Goal: Find contact information: Find contact information

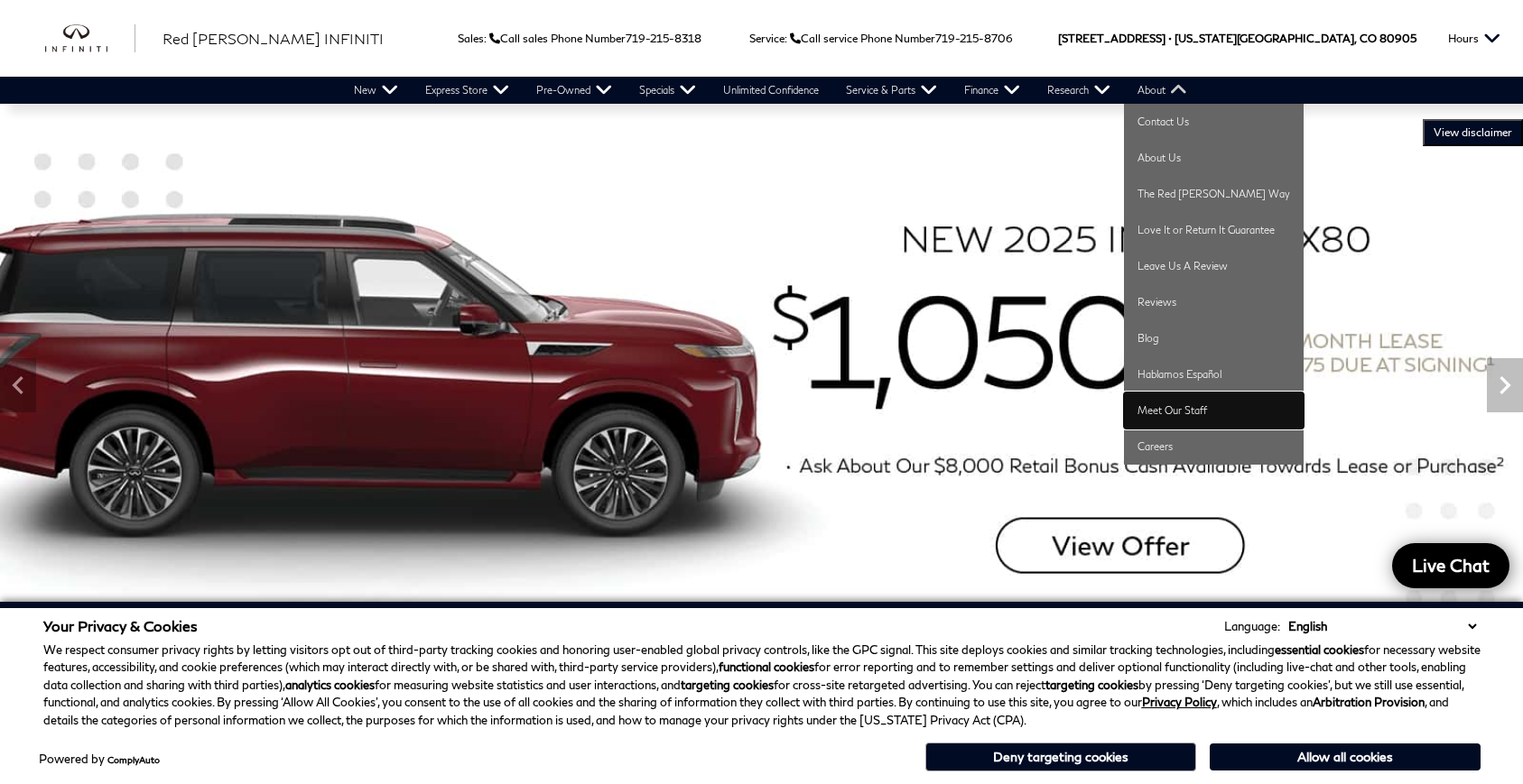
click at [1206, 411] on link "Meet Our Staff" at bounding box center [1214, 411] width 180 height 36
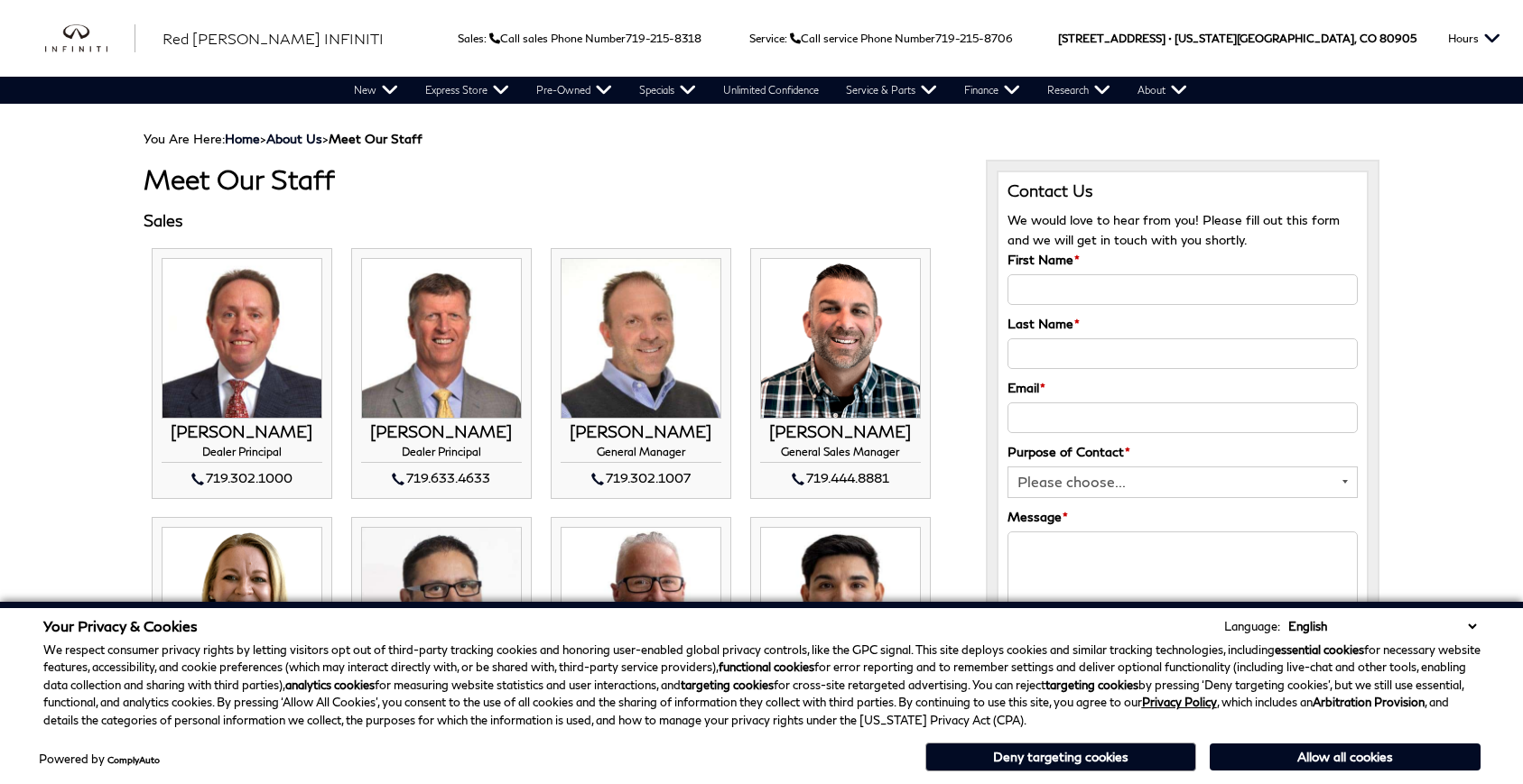
click at [1086, 753] on button "Deny targeting cookies" at bounding box center [1061, 758] width 271 height 29
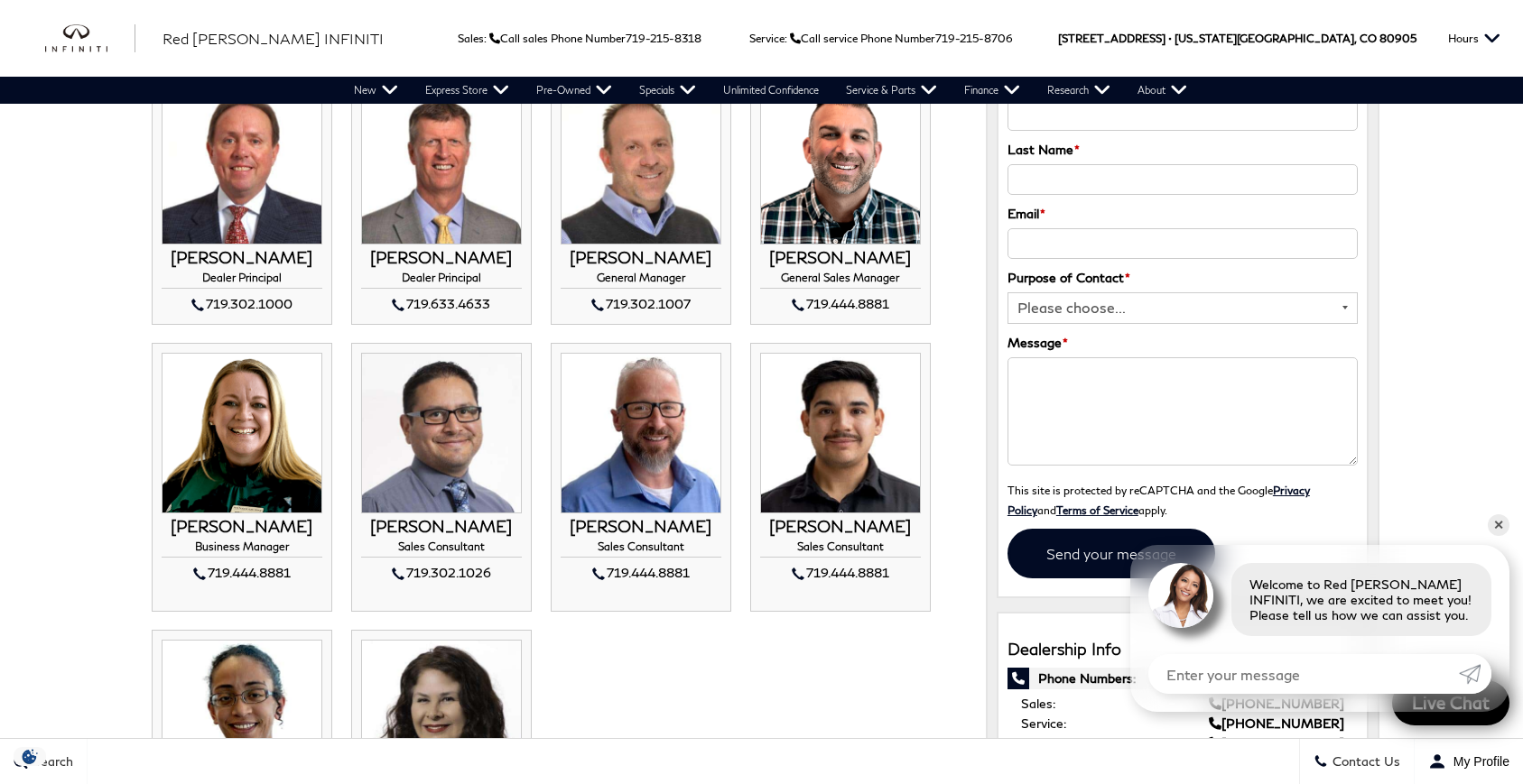
scroll to position [181, 0]
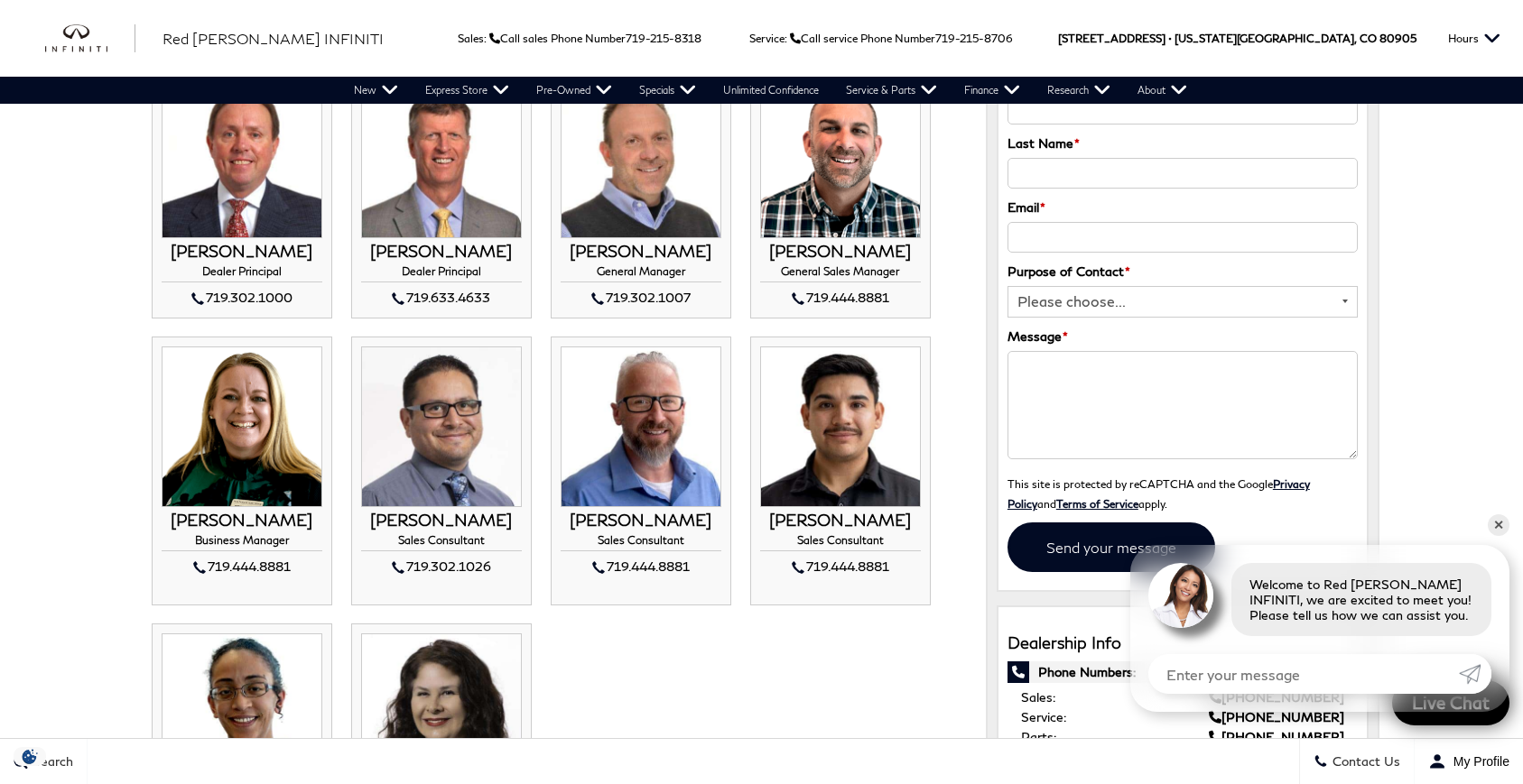
click at [535, 443] on ul "[PERSON_NAME] Dealer Principal 719.302.1000 [PERSON_NAME] Dealer Principal" at bounding box center [551, 459] width 815 height 803
click at [1495, 520] on link "✕" at bounding box center [1499, 525] width 22 height 22
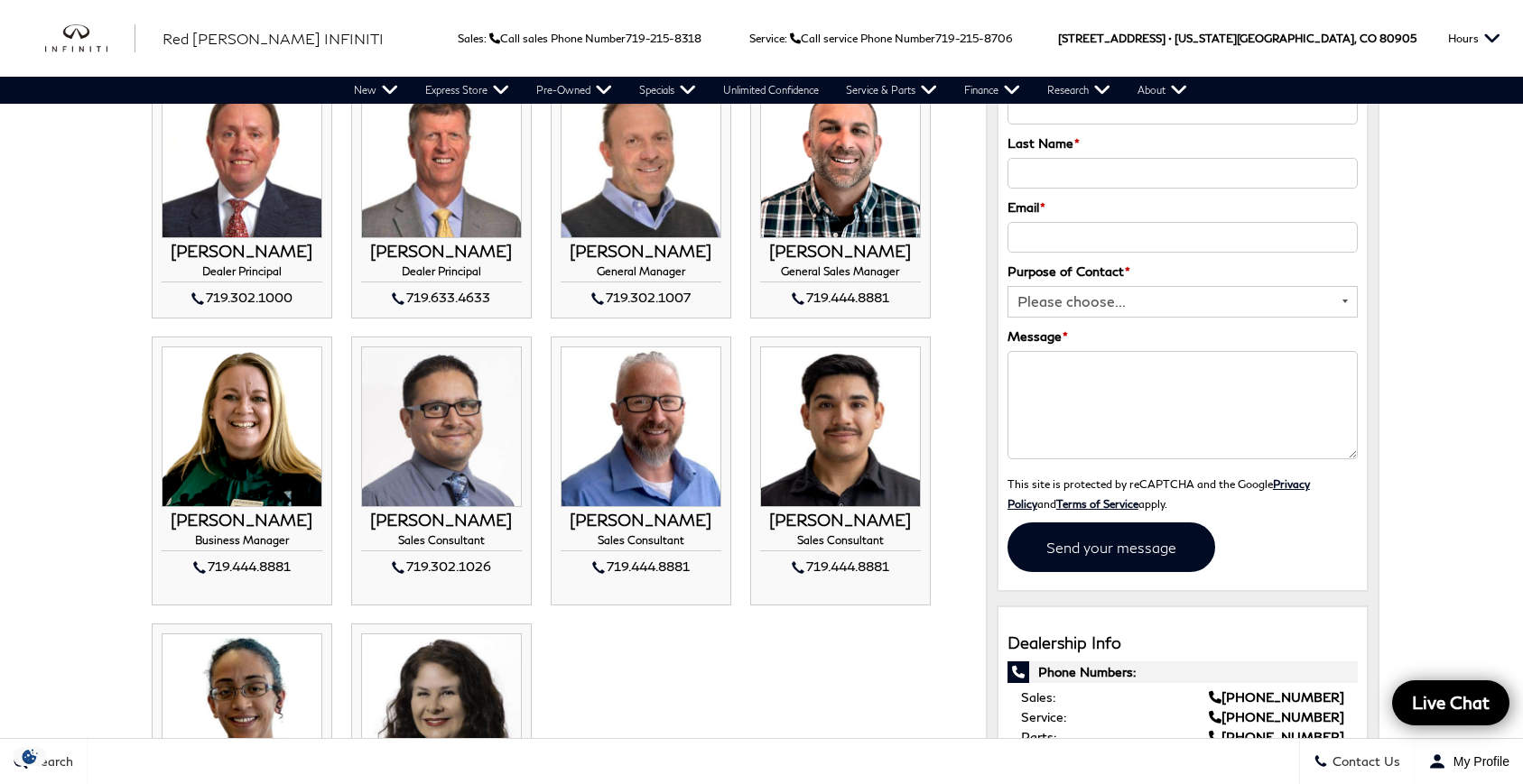
click at [850, 634] on ul "[PERSON_NAME] Dealer Principal 719.302.1000 [PERSON_NAME] Dealer Principal" at bounding box center [551, 459] width 815 height 803
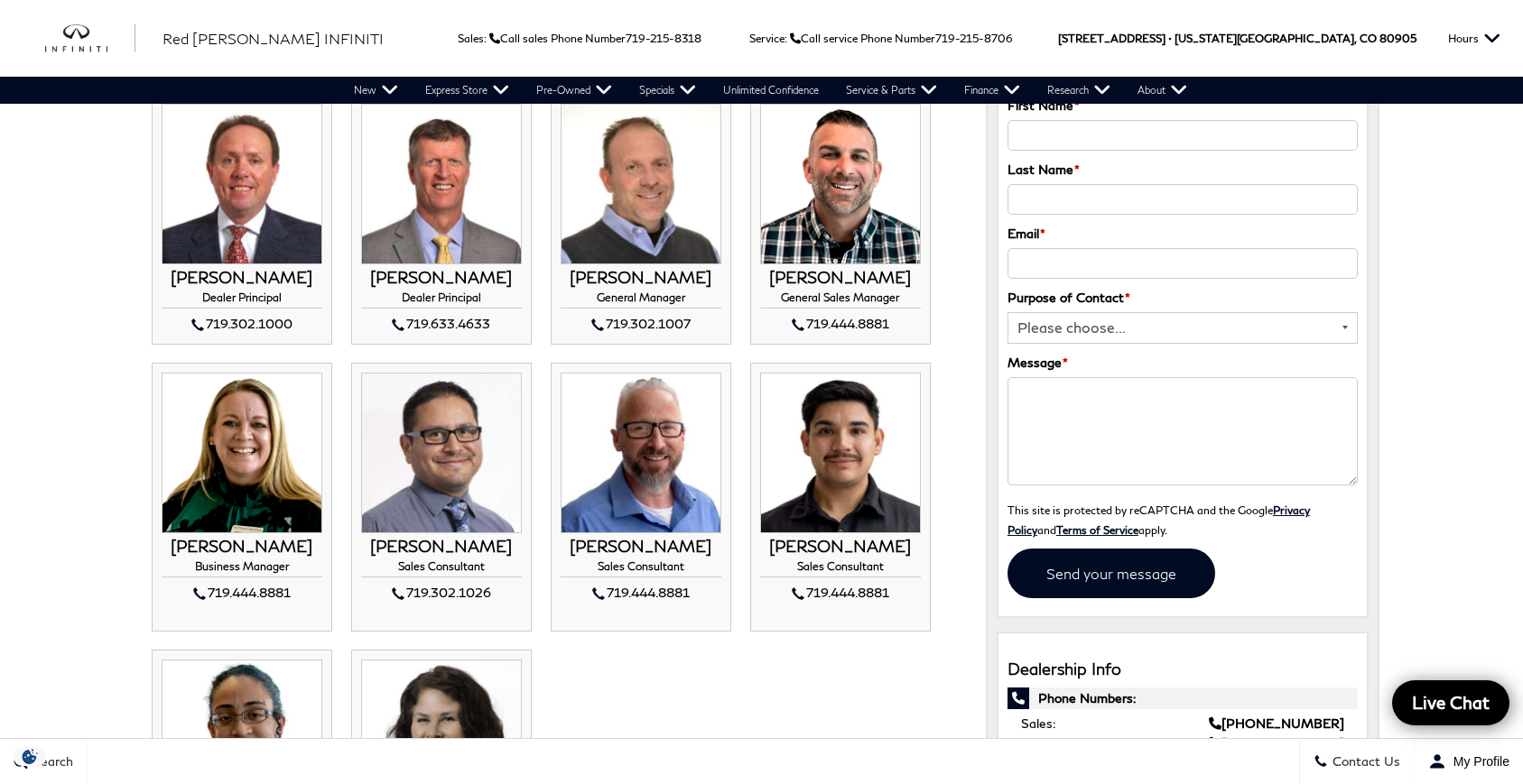
scroll to position [0, 0]
